Goal: Task Accomplishment & Management: Manage account settings

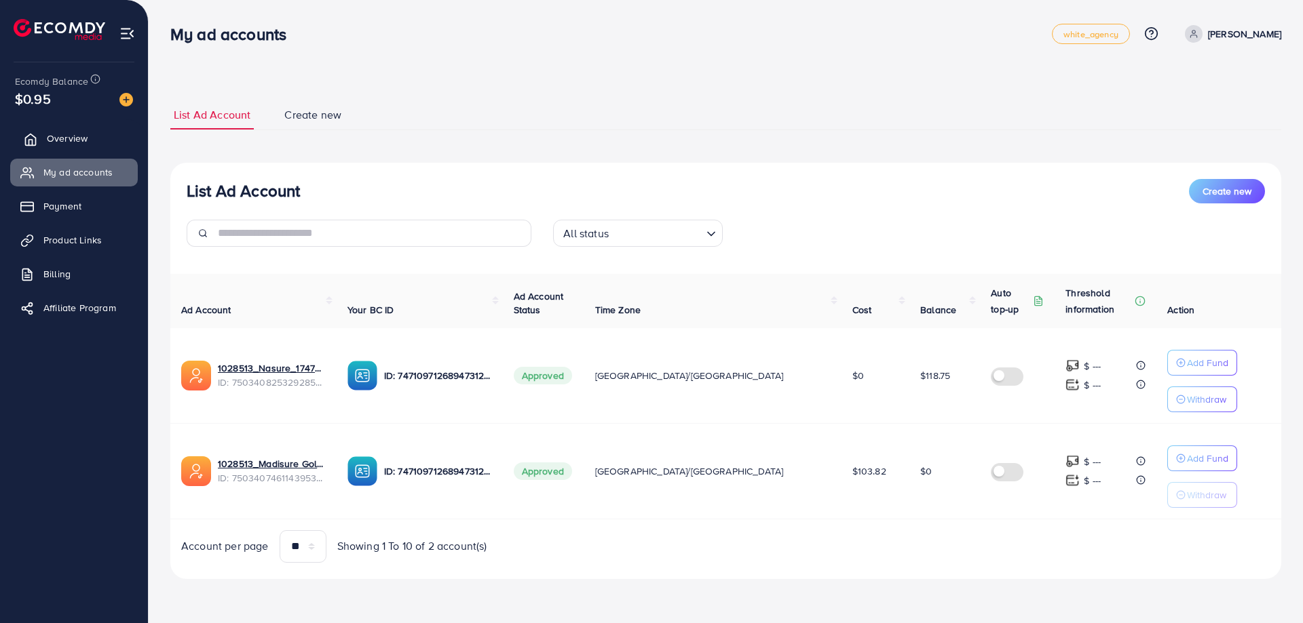
click at [44, 141] on link "Overview" at bounding box center [74, 138] width 128 height 27
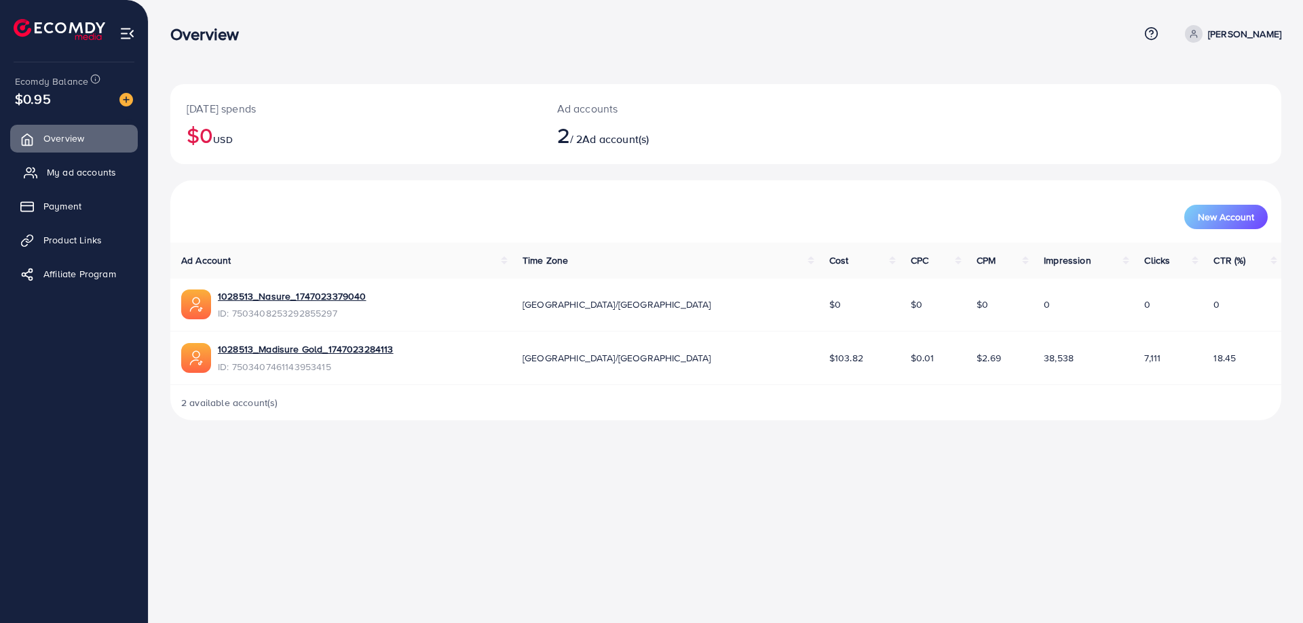
click at [108, 170] on span "My ad accounts" at bounding box center [81, 173] width 69 height 14
